Goal: Information Seeking & Learning: Find specific fact

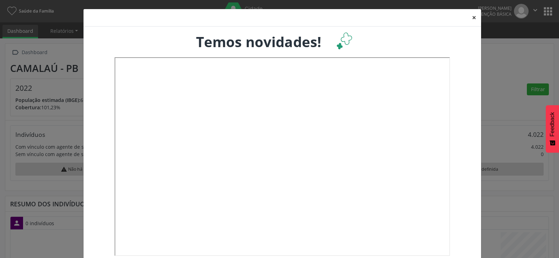
click at [471, 20] on button "×" at bounding box center [474, 17] width 14 height 17
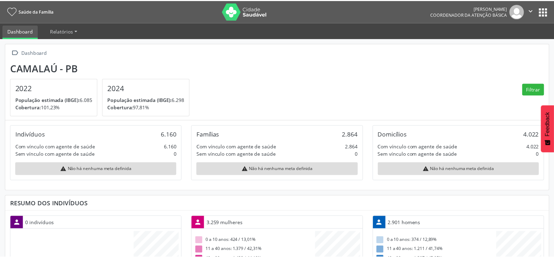
scroll to position [116, 181]
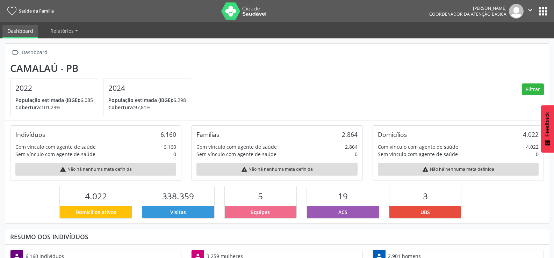
click at [542, 10] on button "apps" at bounding box center [543, 11] width 12 height 12
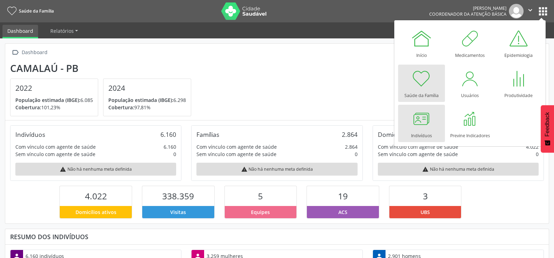
click at [412, 134] on div "Indivíduos" at bounding box center [421, 133] width 21 height 9
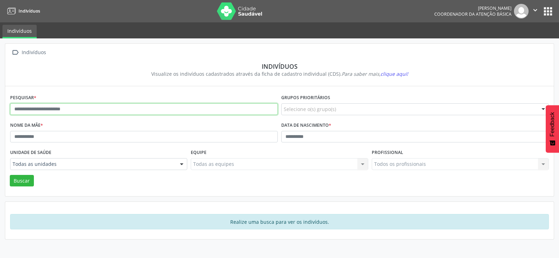
click at [64, 114] on input "text" at bounding box center [144, 109] width 268 height 12
type input "**********"
click at [10, 175] on button "Buscar" at bounding box center [22, 181] width 24 height 12
